Goal: Navigation & Orientation: Find specific page/section

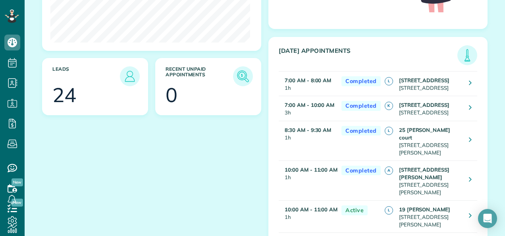
scroll to position [170, 0]
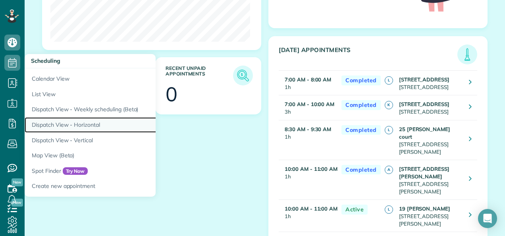
click at [44, 122] on link "Dispatch View - Horizontal" at bounding box center [124, 124] width 198 height 15
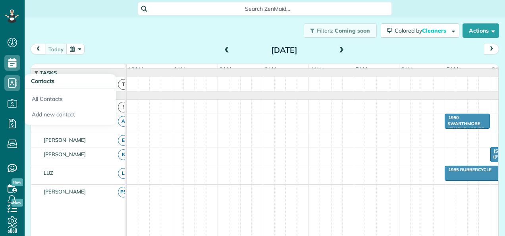
scroll to position [0, 272]
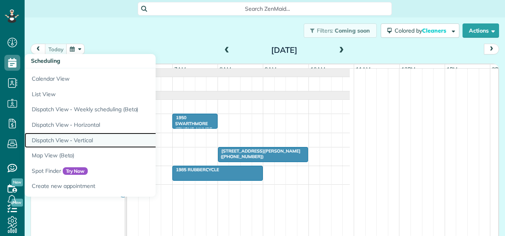
click at [34, 136] on link "Dispatch View - Vertical" at bounding box center [124, 140] width 198 height 15
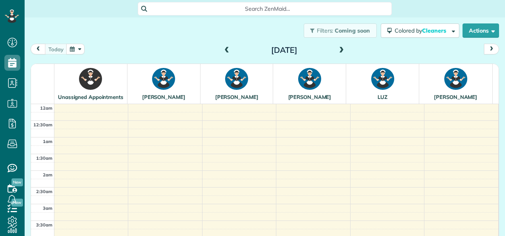
scroll to position [197, 0]
